Goal: Download file/media

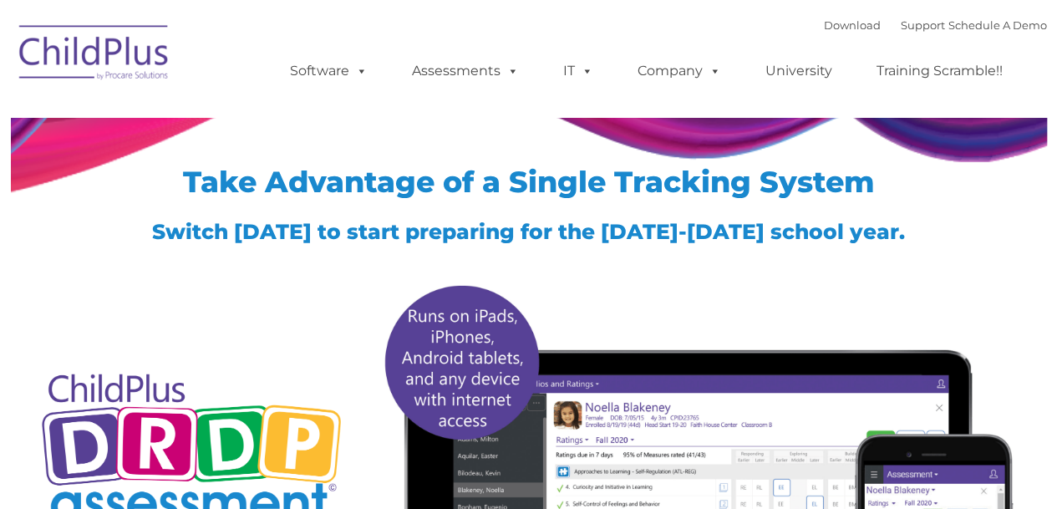
type input ""
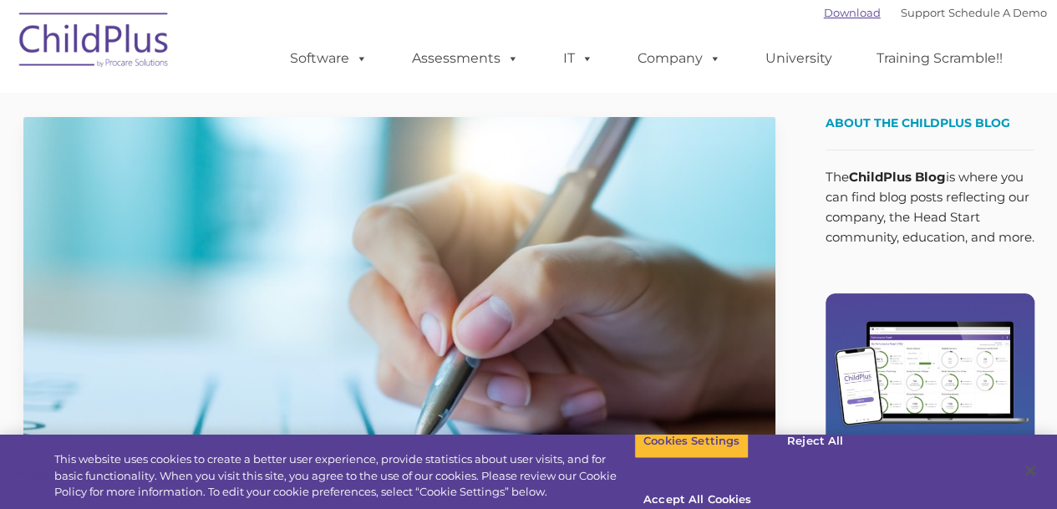
click at [837, 16] on link "Download" at bounding box center [852, 12] width 57 height 13
